Goal: Transaction & Acquisition: Purchase product/service

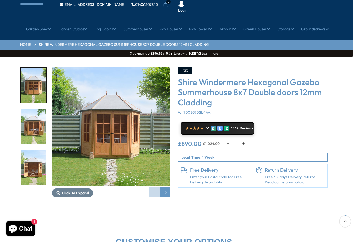
scroll to position [32, 6]
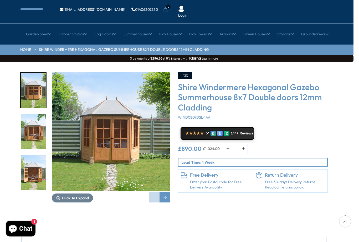
click at [29, 74] on img "1 / 14" at bounding box center [33, 90] width 25 height 35
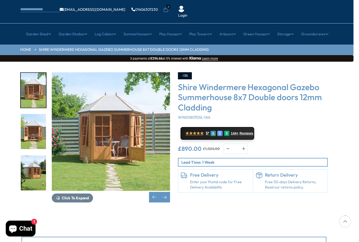
click at [35, 115] on img "3 / 14" at bounding box center [33, 131] width 25 height 35
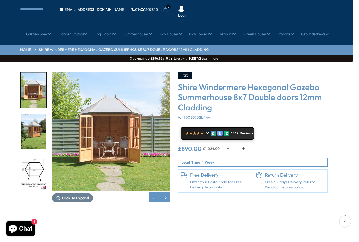
click at [33, 123] on img "4 / 14" at bounding box center [33, 131] width 25 height 35
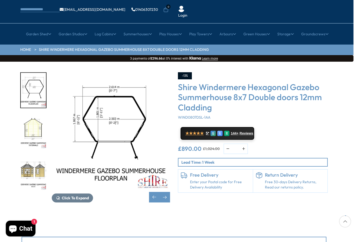
click at [31, 154] on div at bounding box center [36, 131] width 32 height 118
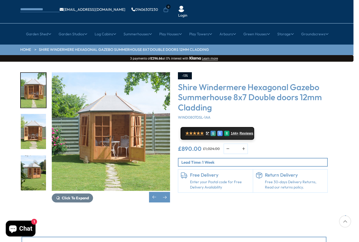
click at [16, 62] on div "Click To Expand Click To Expand Click To Expand Click To Expand Click To Expand…" at bounding box center [173, 141] width 359 height 159
click at [22, 47] on link "HOME" at bounding box center [25, 49] width 11 height 5
click at [24, 47] on link "HOME" at bounding box center [25, 49] width 11 height 5
click at [26, 47] on link "HOME" at bounding box center [25, 49] width 11 height 5
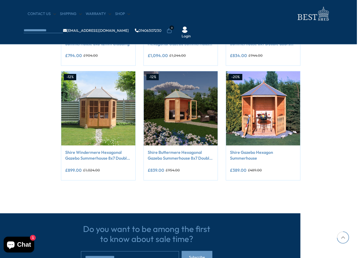
scroll to position [406, 31]
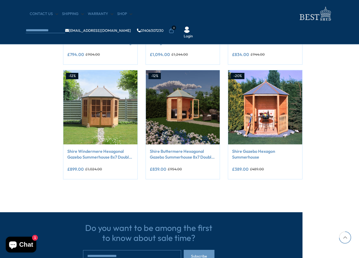
click at [196, 129] on button "Add to Cart" at bounding box center [183, 134] width 64 height 10
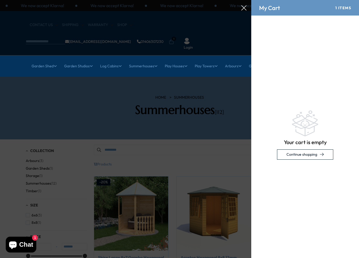
click at [184, 0] on div at bounding box center [179, 0] width 359 height 0
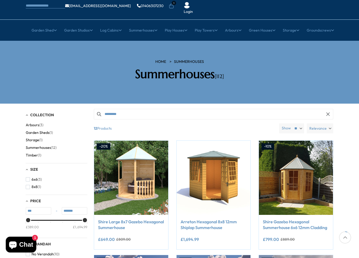
scroll to position [36, 0]
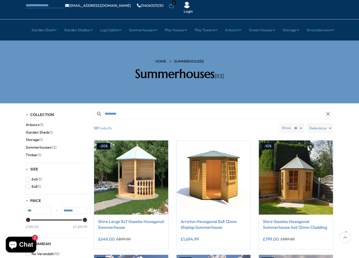
click at [54, 145] on span "(12)" at bounding box center [54, 147] width 6 height 4
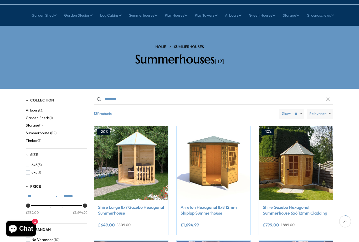
scroll to position [49, 0]
